Goal: Contribute content: Contribute content

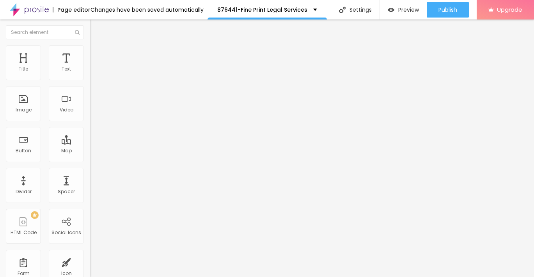
click at [90, 67] on span "Add image" at bounding box center [106, 63] width 32 height 7
click at [90, 52] on li "Style" at bounding box center [135, 49] width 90 height 8
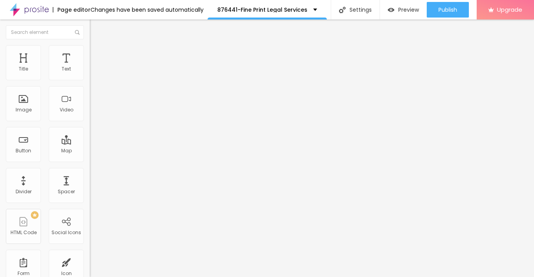
type input "95"
type input "90"
type input "80"
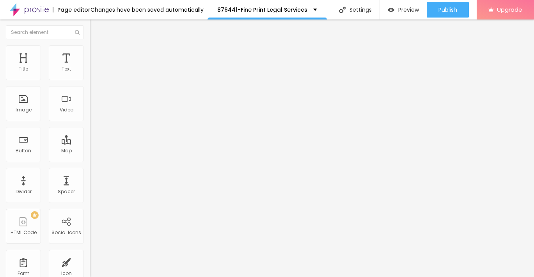
type input "80"
type input "75"
type input "65"
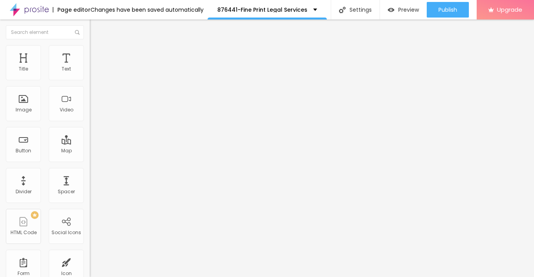
type input "60"
type input "55"
type input "50"
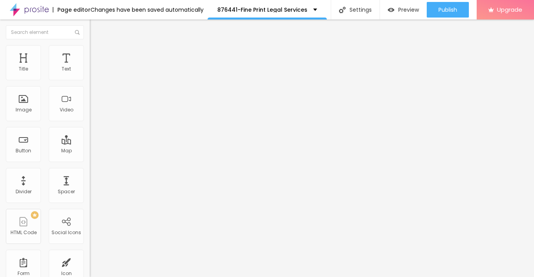
type input "50"
type input "45"
type input "40"
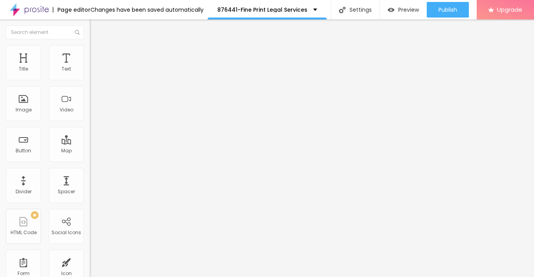
type input "30"
type input "25"
type input "20"
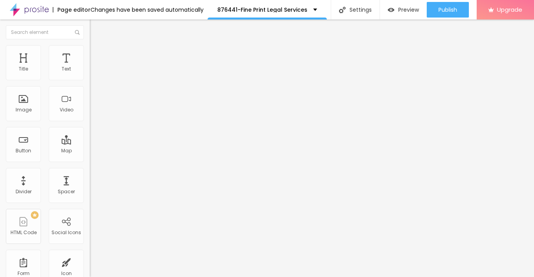
type input "20"
type input "15"
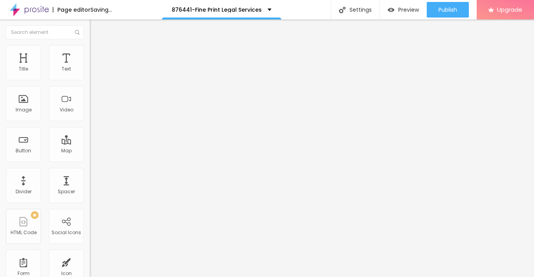
type input "10"
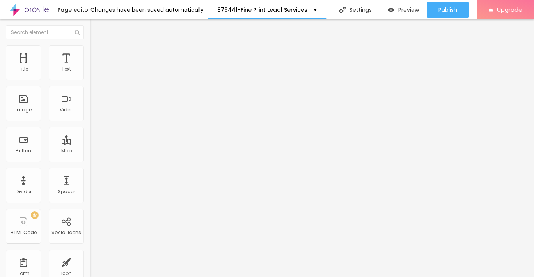
type input "15"
type input "20"
type input "25"
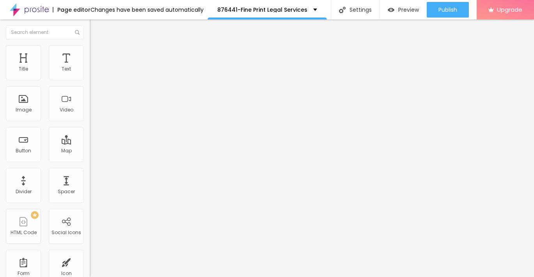
type input "25"
type input "35"
type input "40"
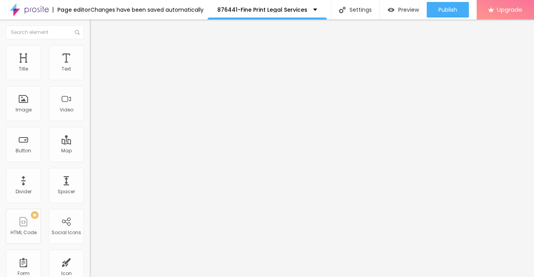
type input "45"
type input "50"
type input "55"
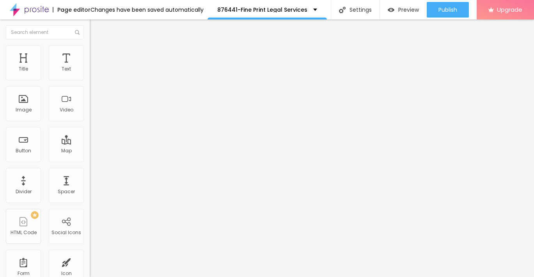
type input "55"
type input "50"
type input "45"
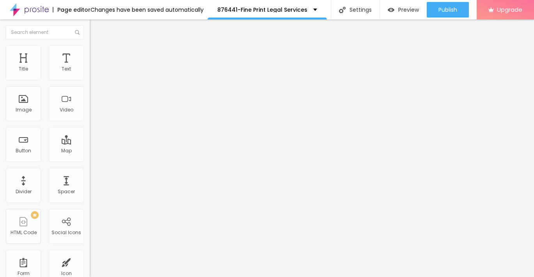
type input "40"
type input "35"
type input "30"
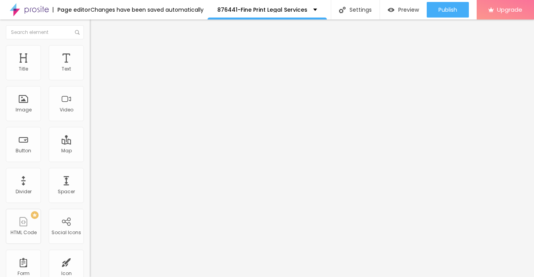
type input "30"
type input "25"
type input "20"
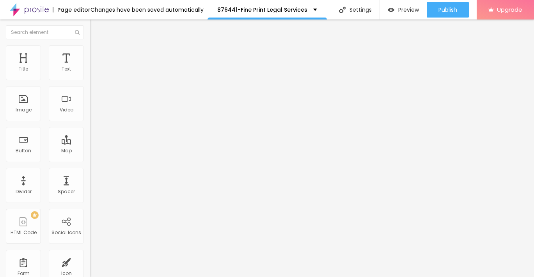
type input "15"
type input "10"
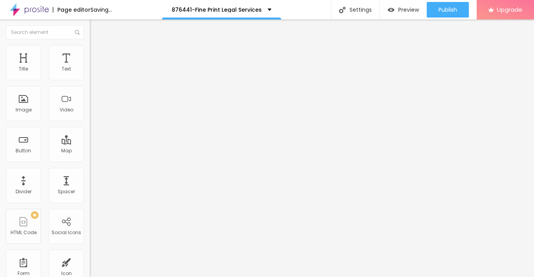
drag, startPoint x: 82, startPoint y: 83, endPoint x: 8, endPoint y: 86, distance: 74.6
type input "10"
click at [90, 80] on input "range" at bounding box center [115, 77] width 50 height 6
click at [90, 67] on span "Add image" at bounding box center [106, 63] width 32 height 7
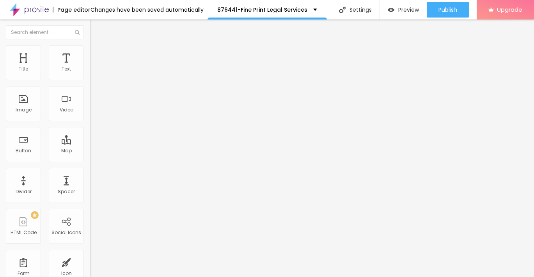
click at [90, 45] on li "Style" at bounding box center [135, 49] width 90 height 8
type input "90"
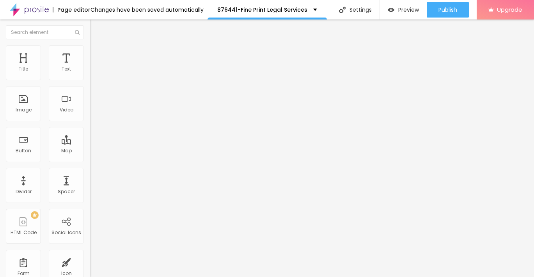
type input "90"
type input "85"
type input "75"
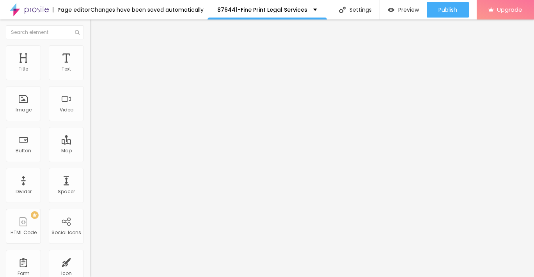
type input "65"
type input "55"
type input "45"
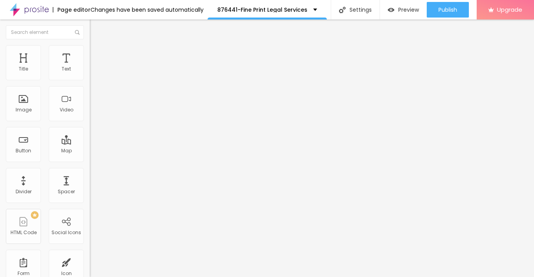
type input "45"
type input "40"
type input "30"
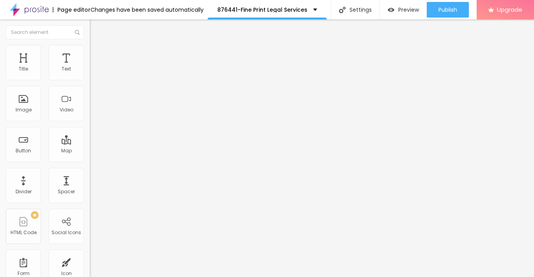
type input "25"
type input "20"
type input "15"
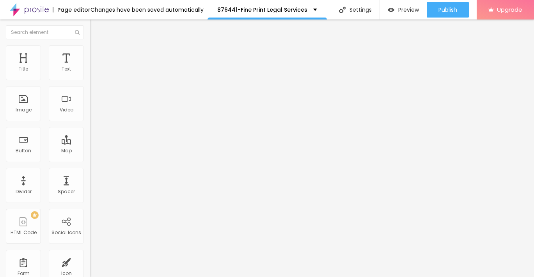
type input "15"
type input "10"
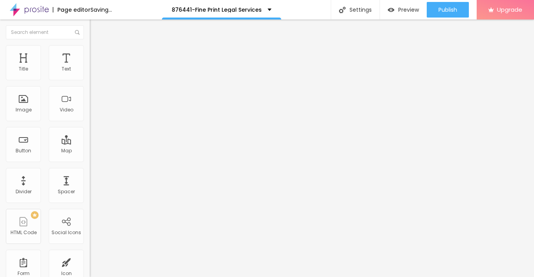
drag, startPoint x: 82, startPoint y: 82, endPoint x: -2, endPoint y: 81, distance: 84.3
type input "10"
click at [90, 80] on input "range" at bounding box center [115, 77] width 50 height 6
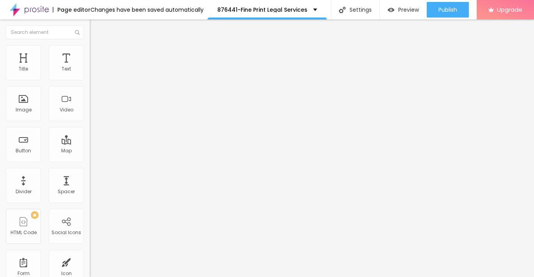
click at [90, 75] on button "button" at bounding box center [95, 71] width 11 height 8
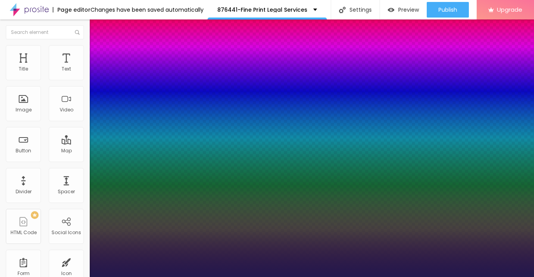
type input "1"
type input "13"
type input "1"
type input "14"
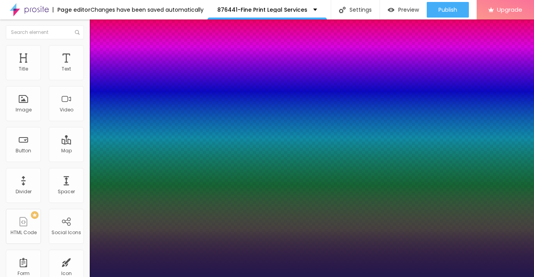
type input "14"
type input "1"
type input "15"
type input "1"
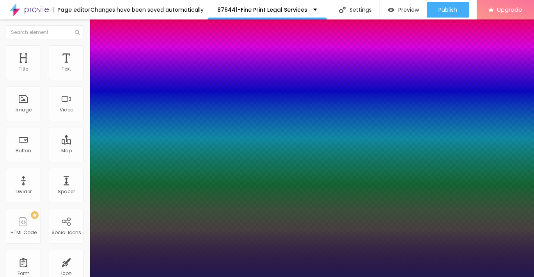
type input "16"
type input "1"
type input "17"
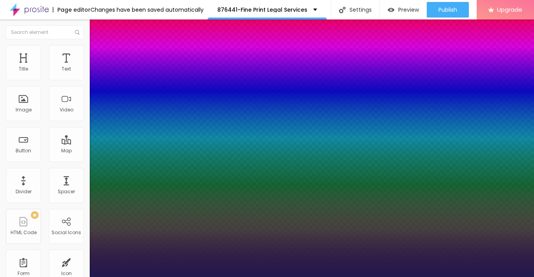
type input "1"
type input "18"
type input "1"
type input "19"
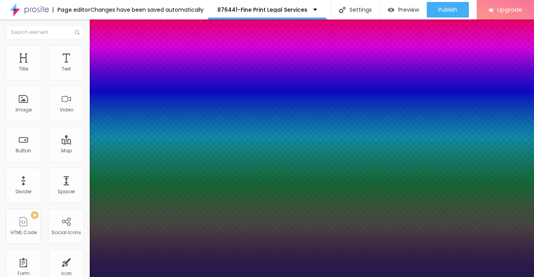
type input "19"
type input "1"
type input "20"
type input "1"
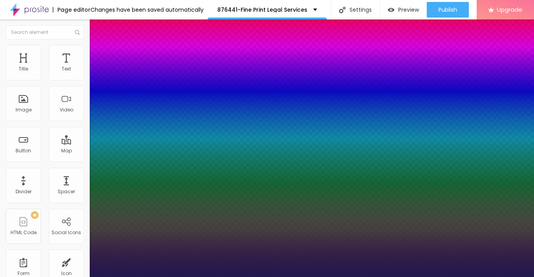
type input "21"
type input "1"
type input "22"
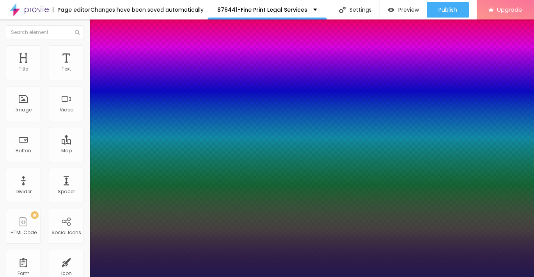
type input "1"
type input "23"
type input "1"
type input "24"
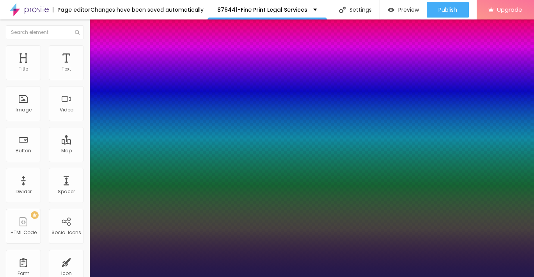
type input "24"
type input "1"
type input "25"
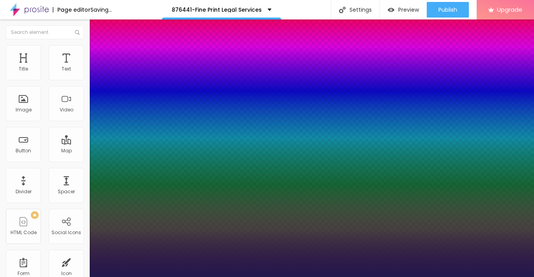
type input "1"
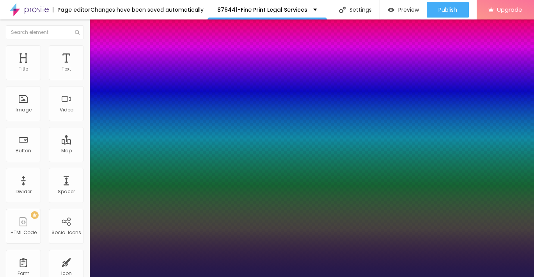
type input "24"
type input "1"
drag, startPoint x: 103, startPoint y: 133, endPoint x: 110, endPoint y: 133, distance: 6.6
type input "24"
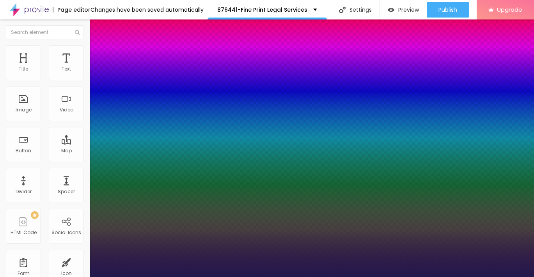
click at [11, 277] on div at bounding box center [267, 277] width 534 height 0
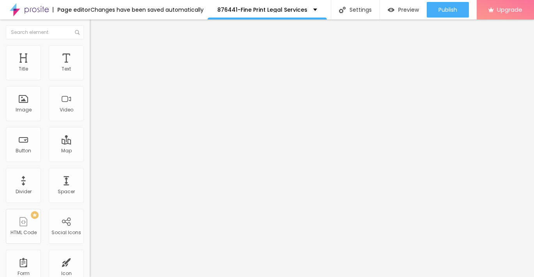
click at [96, 27] on img "button" at bounding box center [99, 28] width 6 height 6
click at [90, 73] on input "Click me" at bounding box center [137, 70] width 94 height 8
paste input "→ VIEW DOCUMENT HERE"
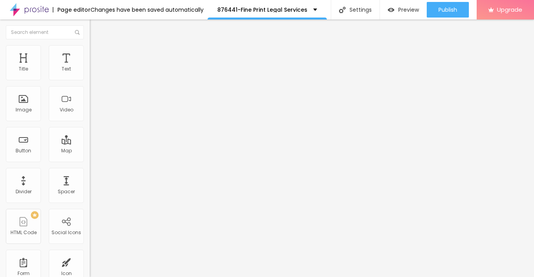
type input "→ VIEW DOCUMENT HERE"
click at [97, 53] on span "Style" at bounding box center [102, 50] width 11 height 7
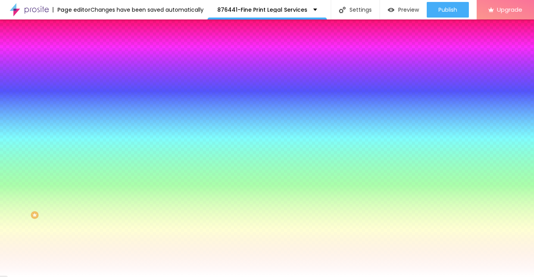
click at [97, 56] on span "Advanced" at bounding box center [109, 58] width 25 height 7
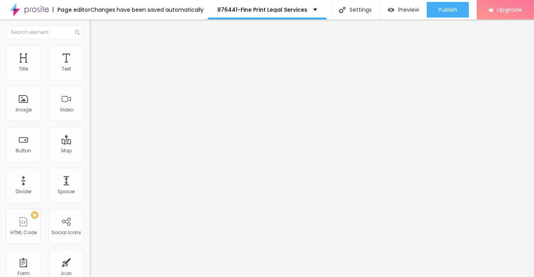
type input "11"
type input "12"
type input "13"
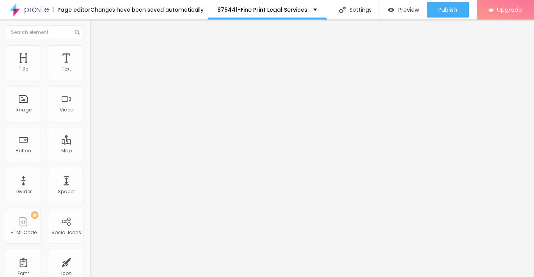
type input "13"
type input "14"
type input "15"
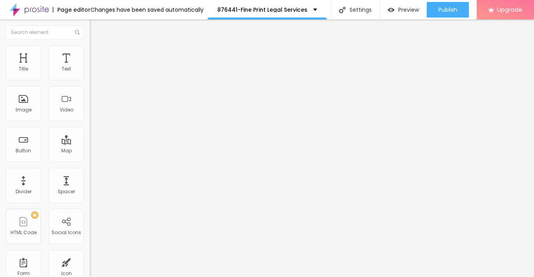
type input "16"
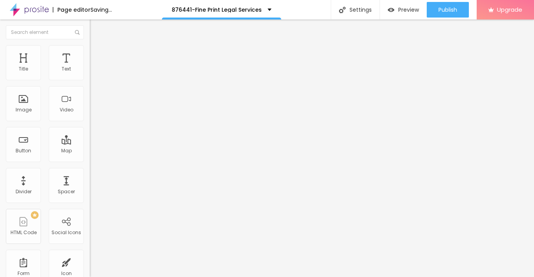
type input "17"
type input "18"
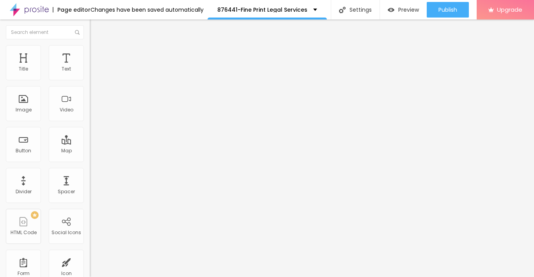
type input "19"
type input "20"
type input "21"
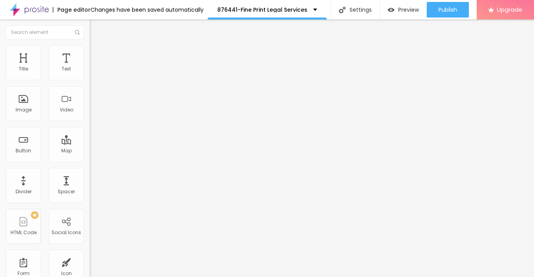
type input "21"
drag, startPoint x: 23, startPoint y: 76, endPoint x: 28, endPoint y: 76, distance: 4.3
type input "21"
click at [90, 151] on input "range" at bounding box center [115, 154] width 50 height 6
click at [90, 45] on img at bounding box center [93, 48] width 7 height 7
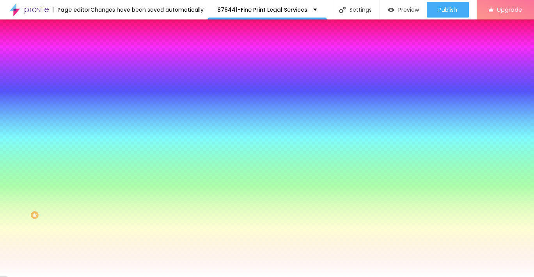
click at [94, 98] on icon "button" at bounding box center [95, 99] width 3 height 3
type input "15"
type input "16"
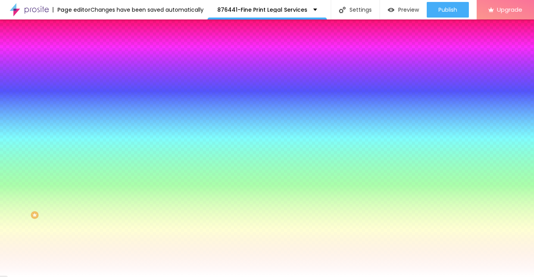
type input "17"
type input "18"
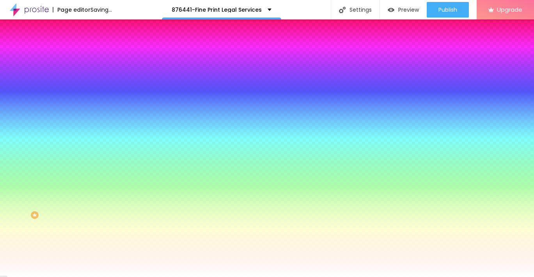
type input "17"
type input "16"
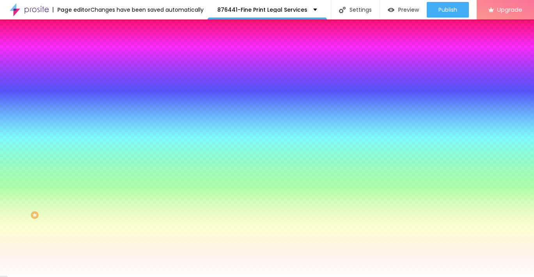
type input "15"
type input "14"
drag, startPoint x: 117, startPoint y: 152, endPoint x: 114, endPoint y: 151, distance: 4.0
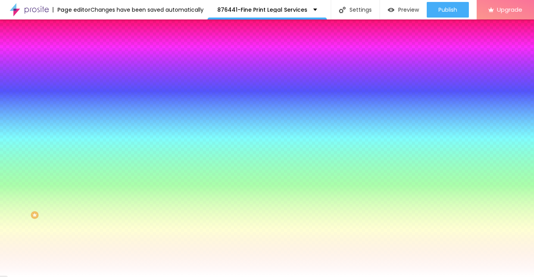
type input "14"
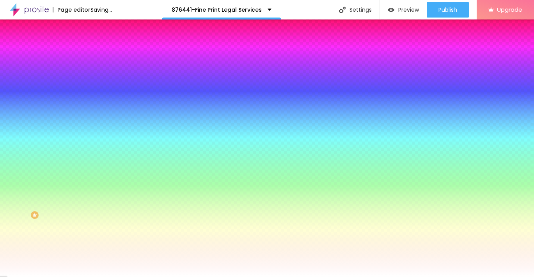
click at [140, 277] on div at bounding box center [267, 277] width 534 height 0
